Goal: Task Accomplishment & Management: Manage account settings

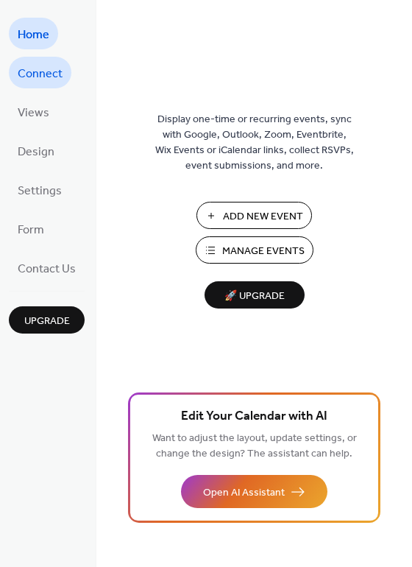
click at [45, 73] on span "Connect" at bounding box center [40, 74] width 45 height 23
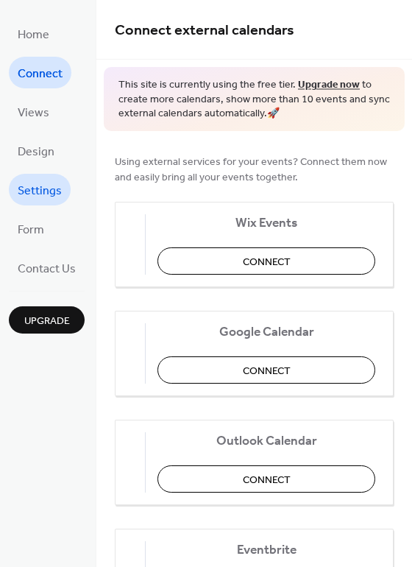
click at [43, 191] on span "Settings" at bounding box center [40, 191] width 44 height 23
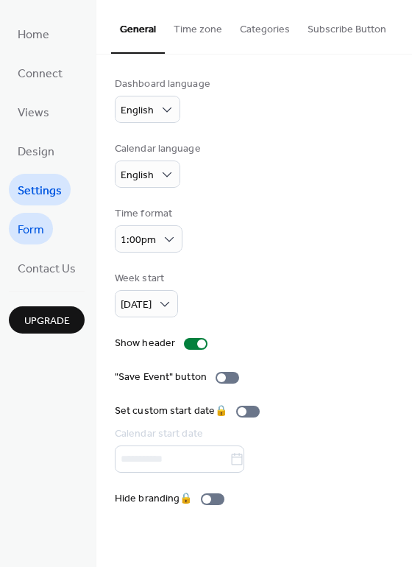
click at [36, 228] on span "Form" at bounding box center [31, 230] width 26 height 23
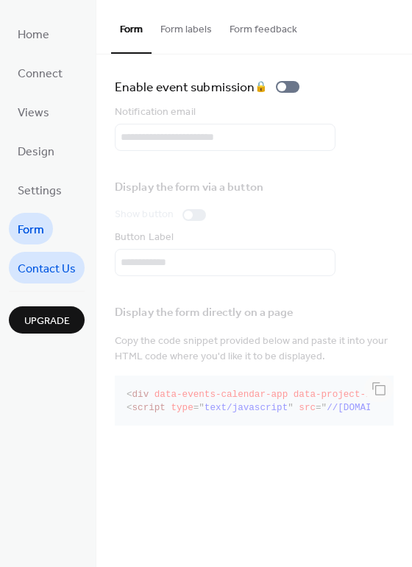
click at [40, 268] on span "Contact Us" at bounding box center [47, 269] width 58 height 23
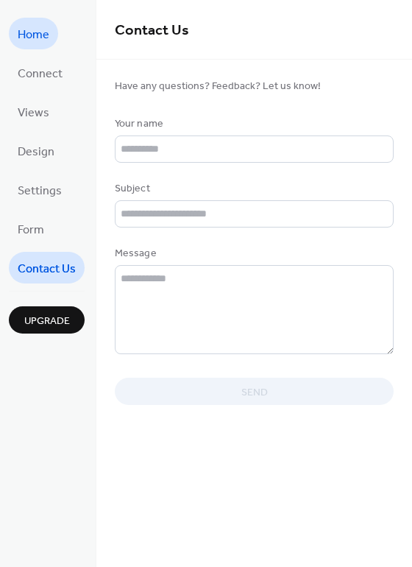
click at [48, 31] on span "Home" at bounding box center [34, 35] width 32 height 23
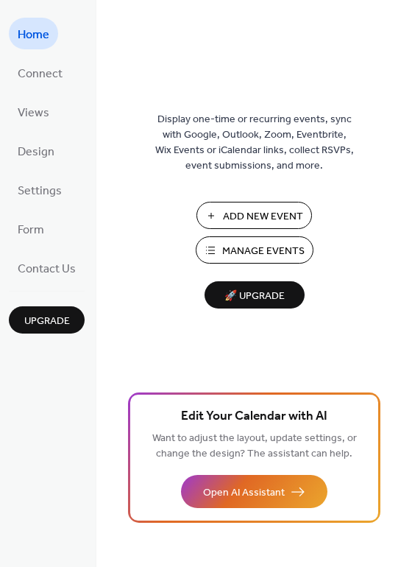
click at [236, 250] on span "Manage Events" at bounding box center [263, 251] width 82 height 15
